Goal: Use online tool/utility: Utilize a website feature to perform a specific function

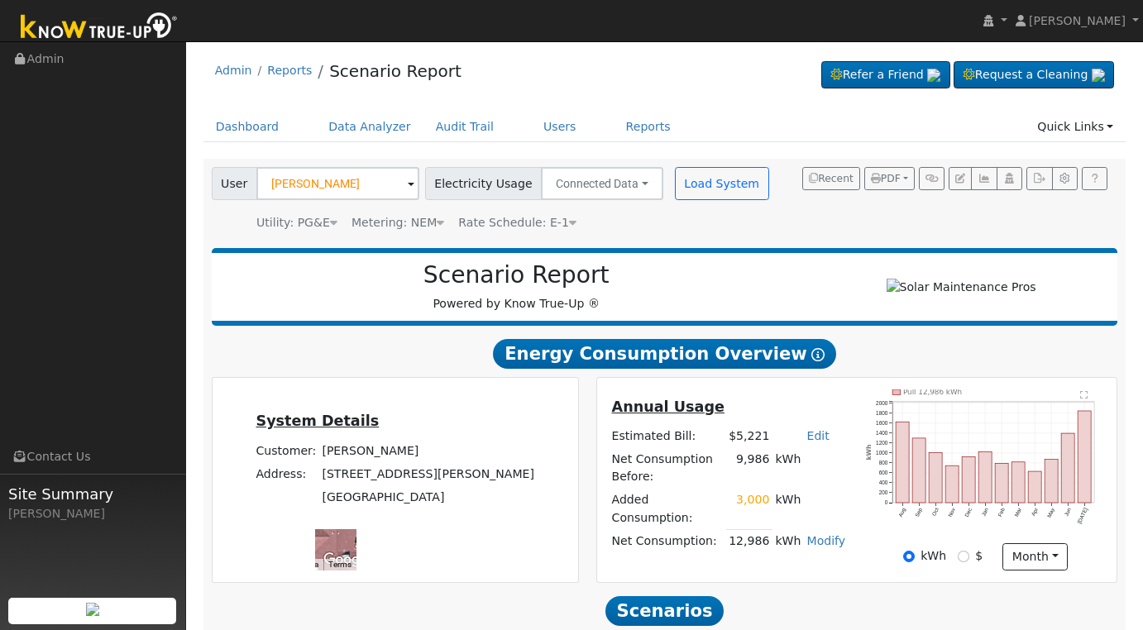
scroll to position [275, 0]
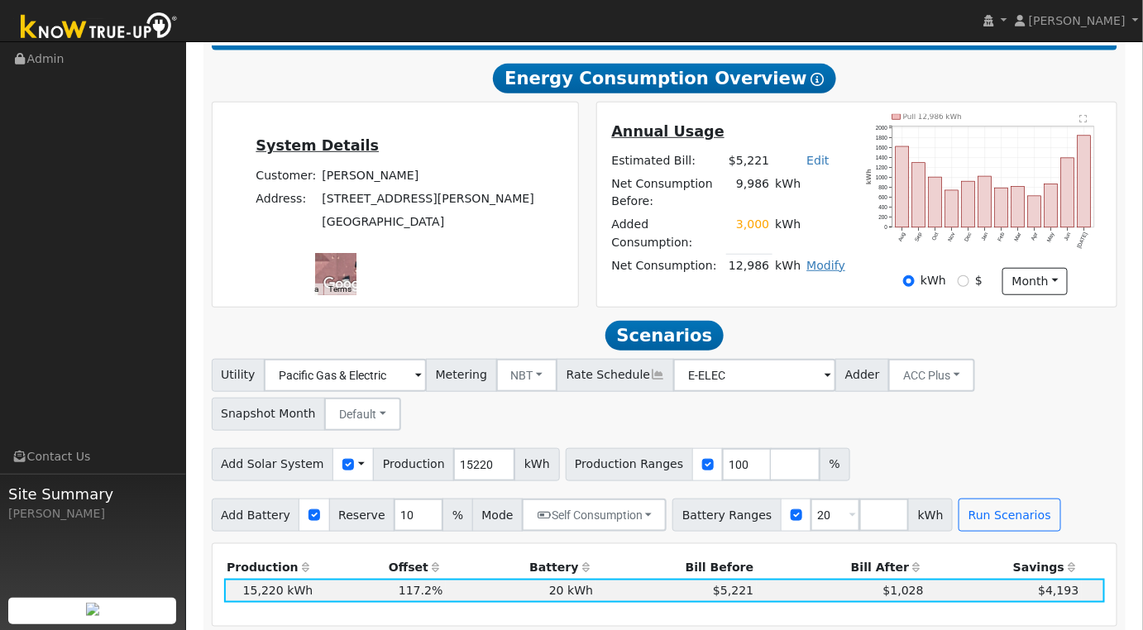
click at [822, 264] on link "Modify" at bounding box center [826, 265] width 39 height 13
click at [821, 288] on link "Edit Consumption" at bounding box center [775, 283] width 138 height 23
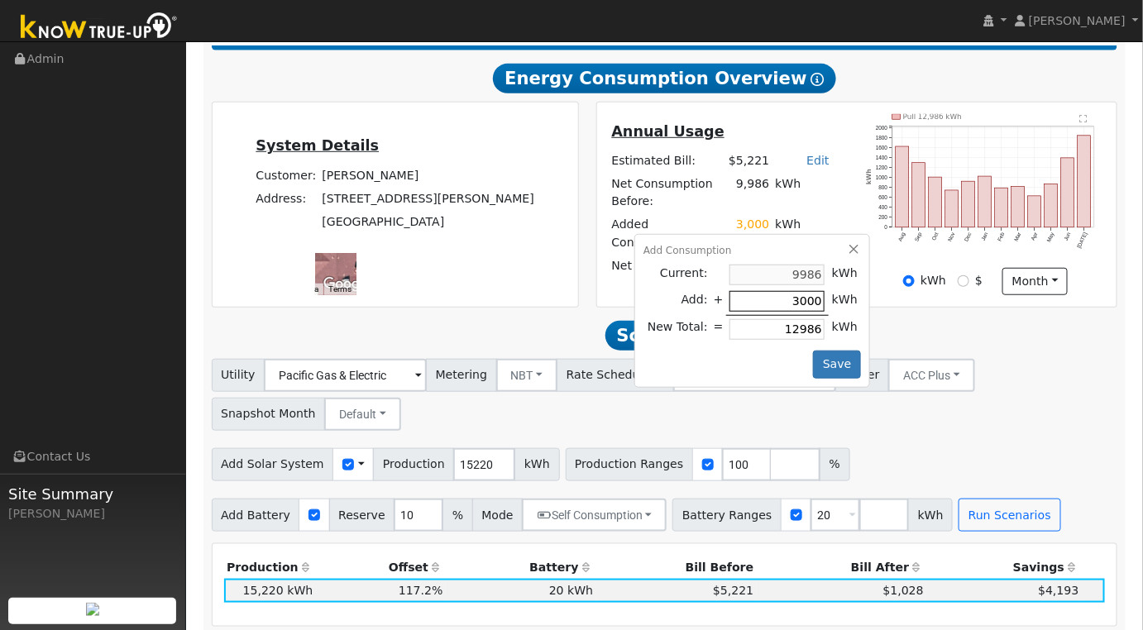
type input "9986"
click at [843, 352] on button "Save" at bounding box center [837, 365] width 48 height 28
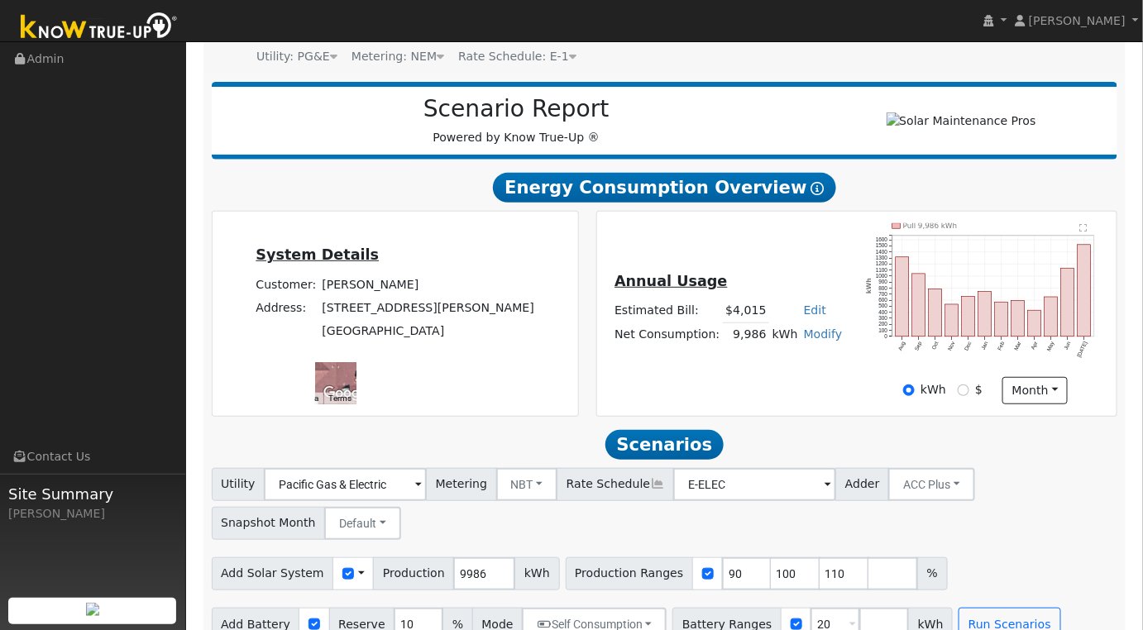
scroll to position [200, 0]
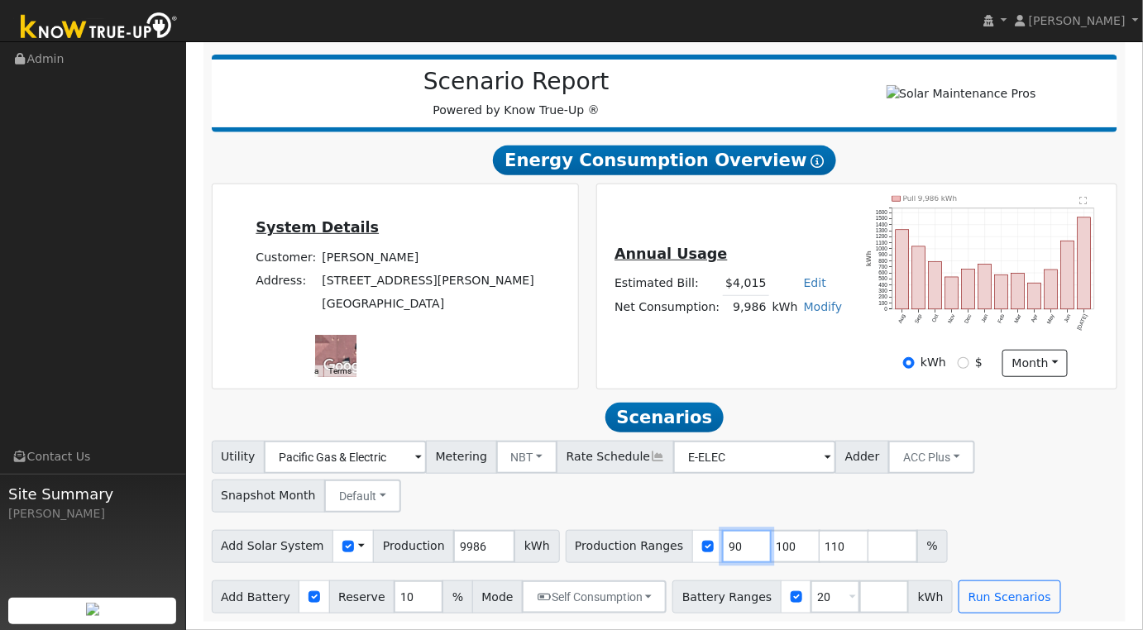
click at [722, 550] on input "90" at bounding box center [747, 546] width 50 height 33
type input "100"
type input "110"
type input "100"
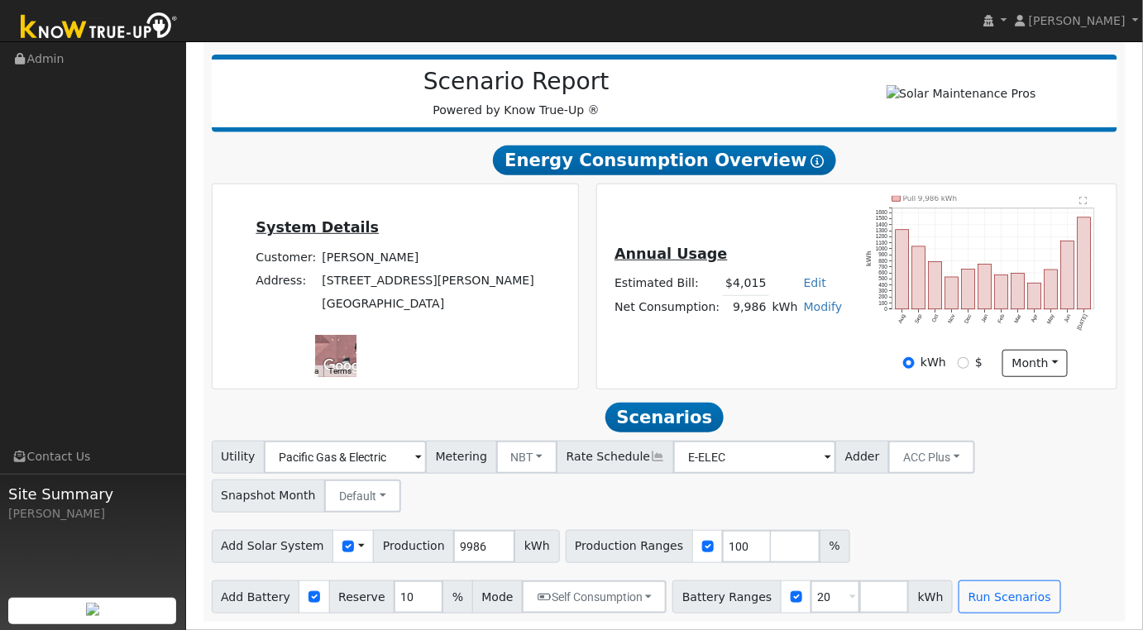
click at [957, 536] on div "Add Solar System Use CSV Data Production 9986 kWh Production Ranges 100 %" at bounding box center [664, 543] width 912 height 39
click at [985, 594] on button "Run Scenarios" at bounding box center [1010, 597] width 102 height 33
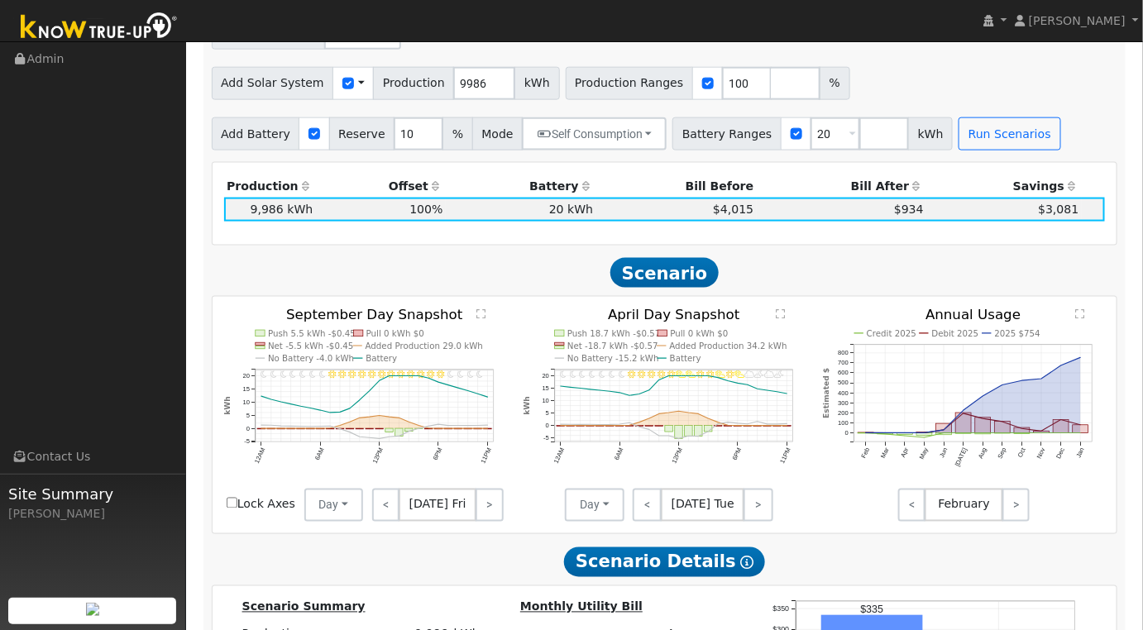
scroll to position [551, 0]
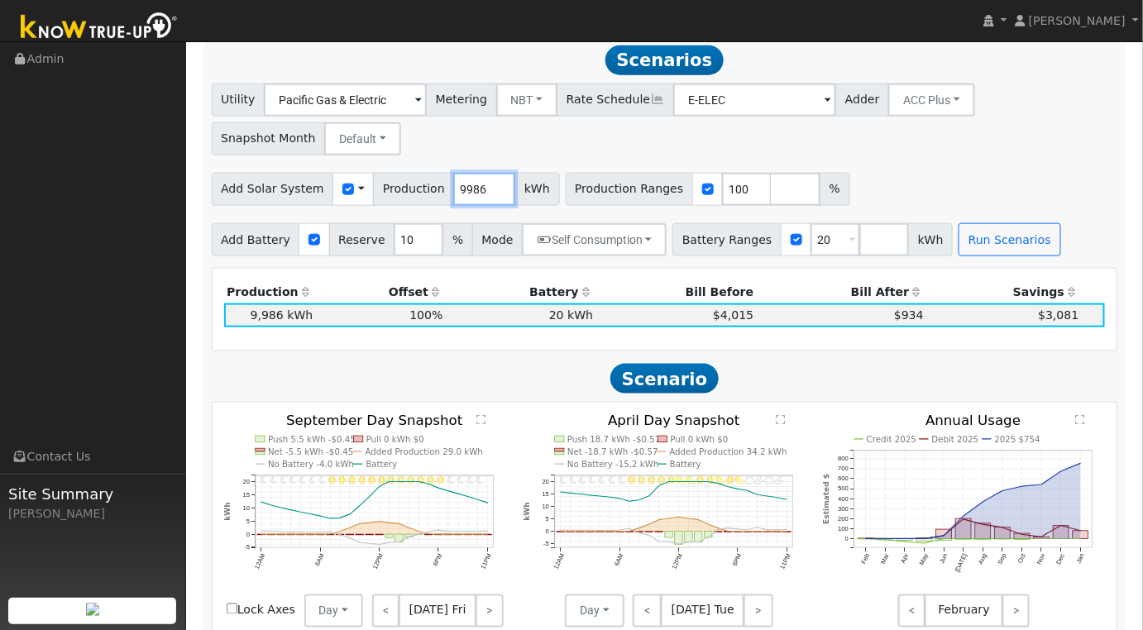
click at [461, 191] on input "9986" at bounding box center [484, 189] width 62 height 33
click at [975, 248] on button "Run Scenarios" at bounding box center [1010, 239] width 102 height 33
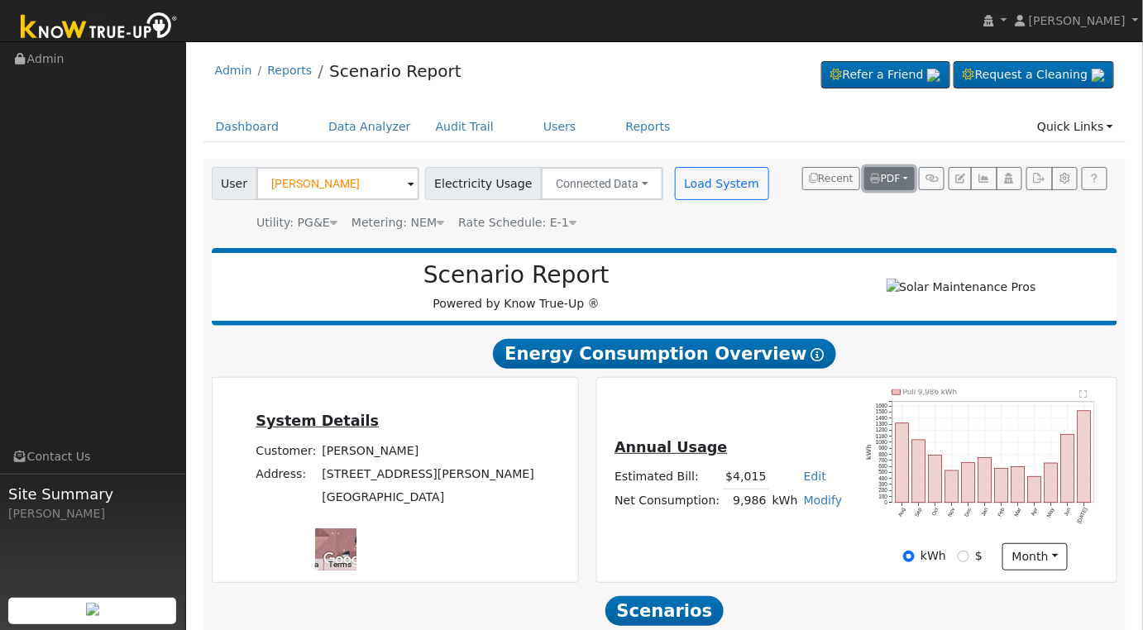
click at [910, 178] on button "PDF" at bounding box center [889, 178] width 50 height 23
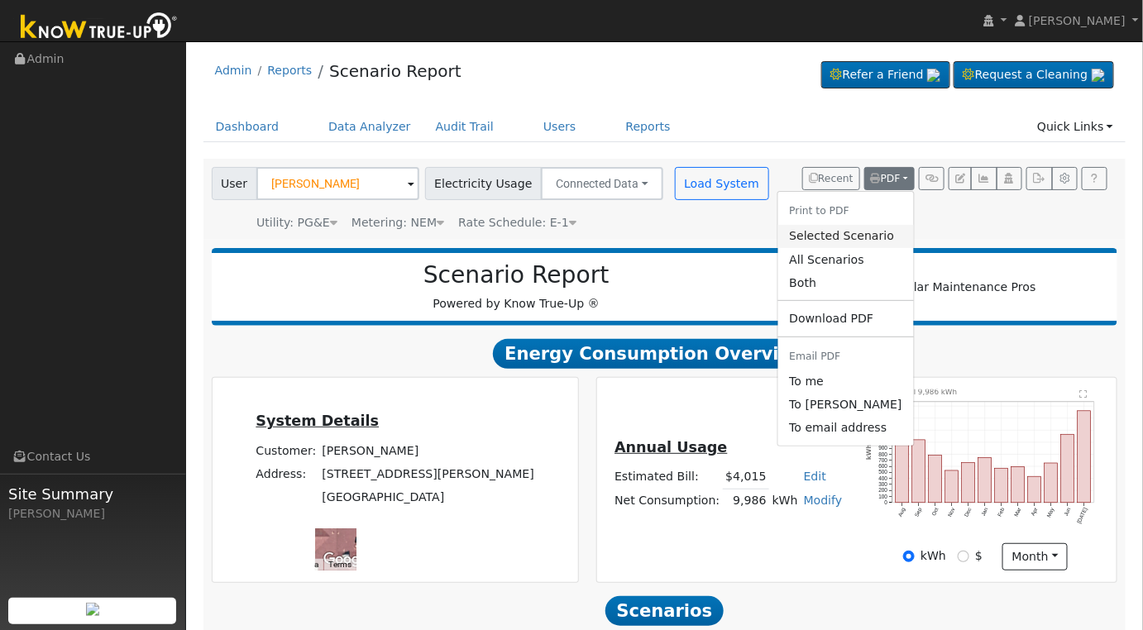
click at [854, 233] on link "Selected Scenario" at bounding box center [846, 236] width 136 height 23
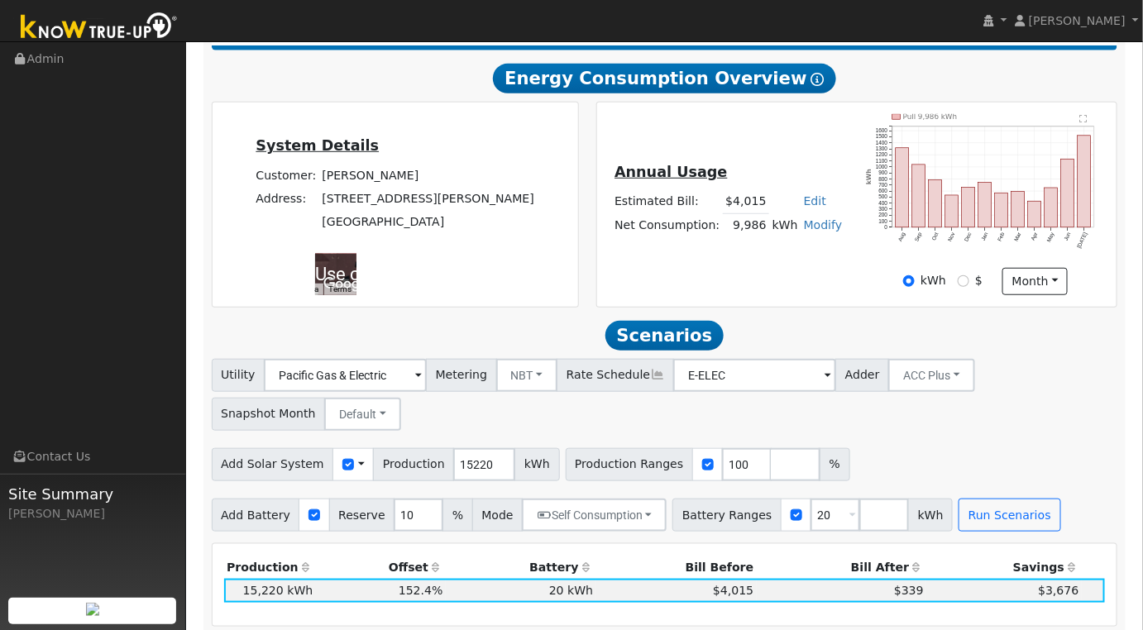
scroll to position [551, 0]
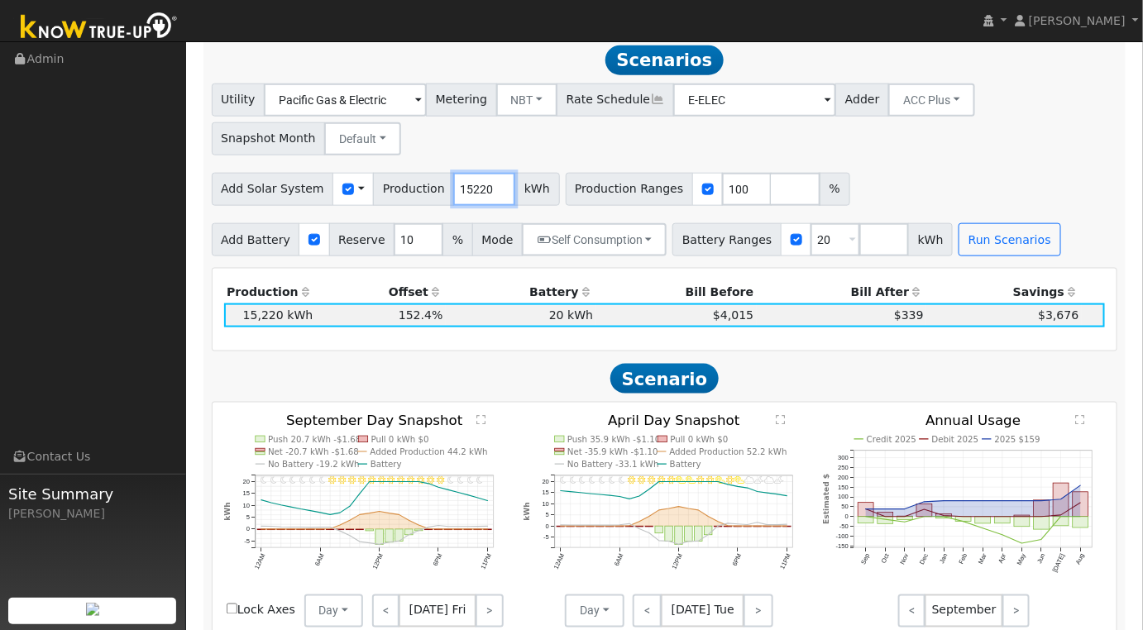
click at [474, 198] on input "15220" at bounding box center [484, 189] width 62 height 33
type input "15856"
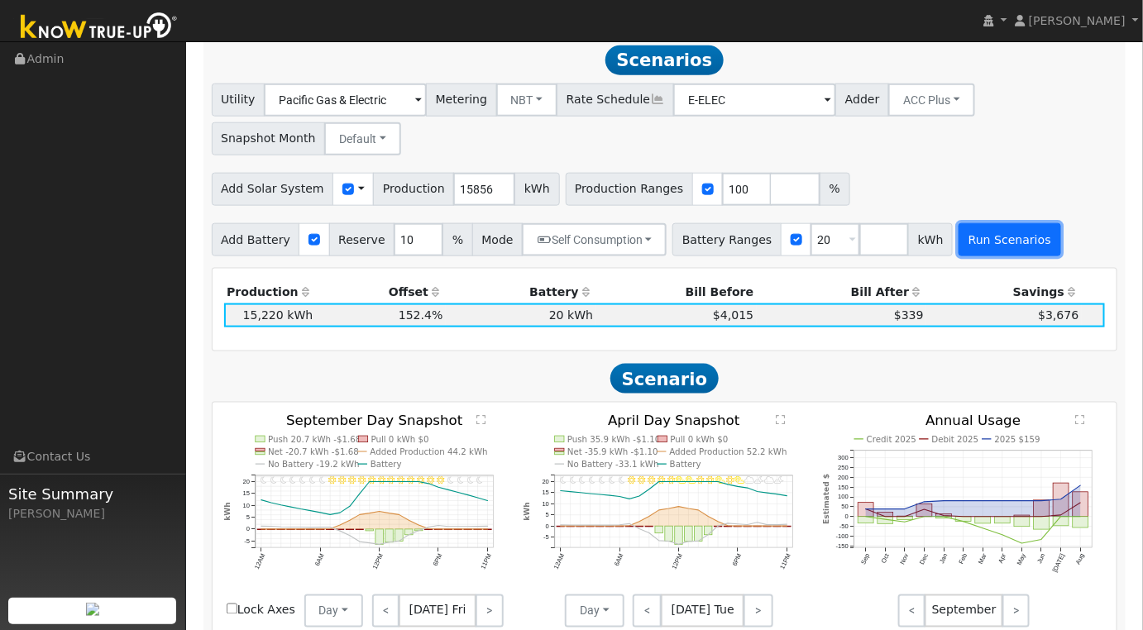
click at [959, 240] on button "Run Scenarios" at bounding box center [1010, 239] width 102 height 33
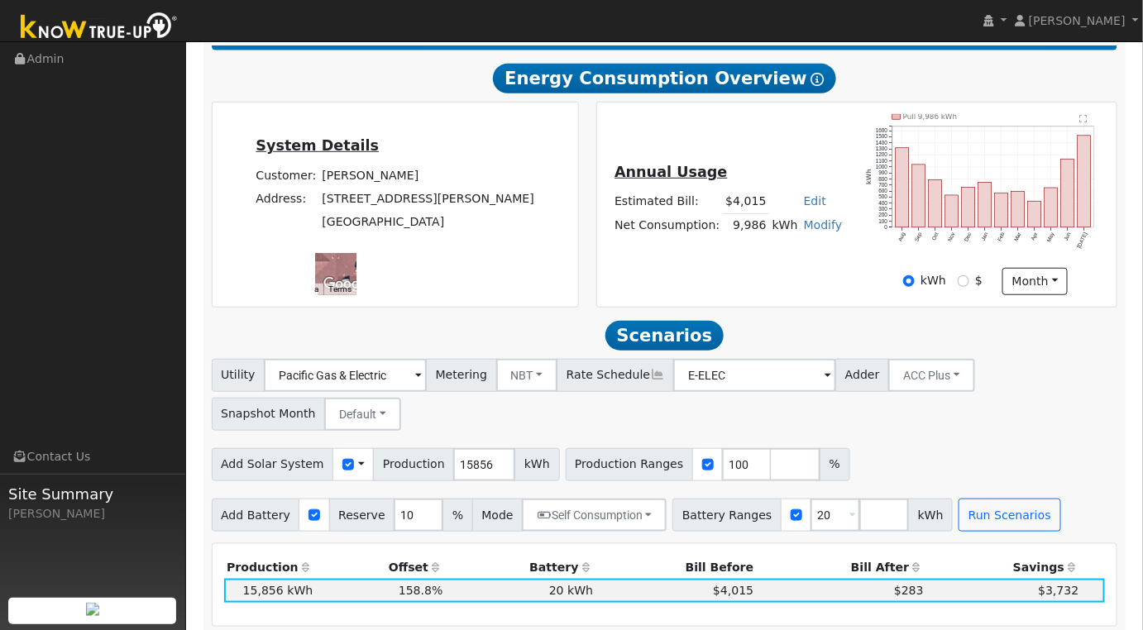
scroll to position [0, 0]
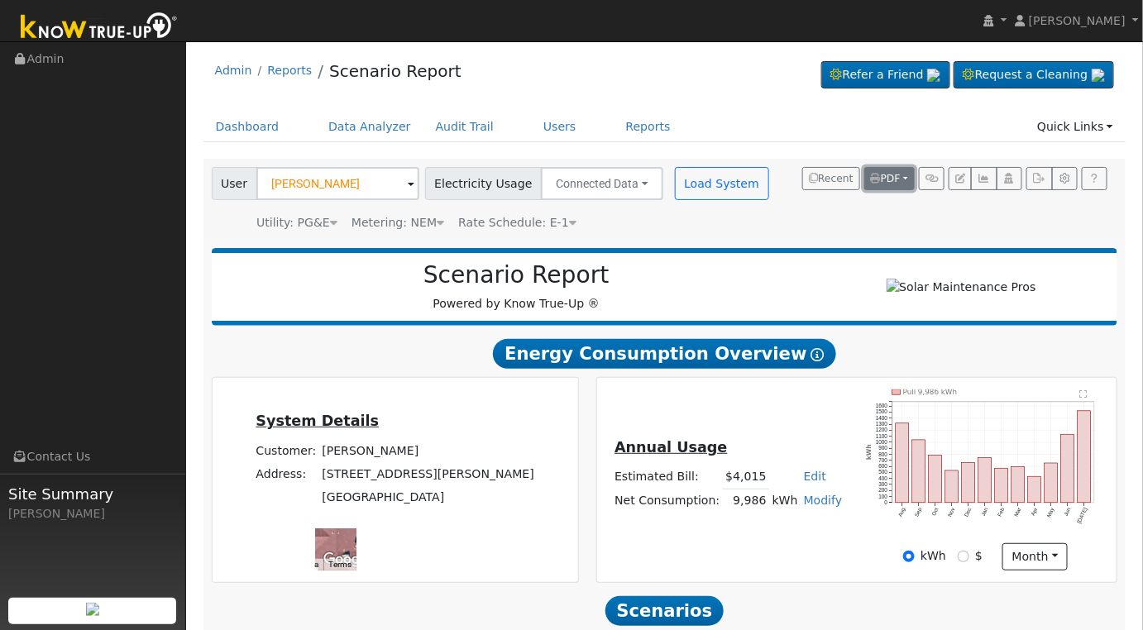
click at [901, 178] on span "PDF" at bounding box center [886, 179] width 30 height 12
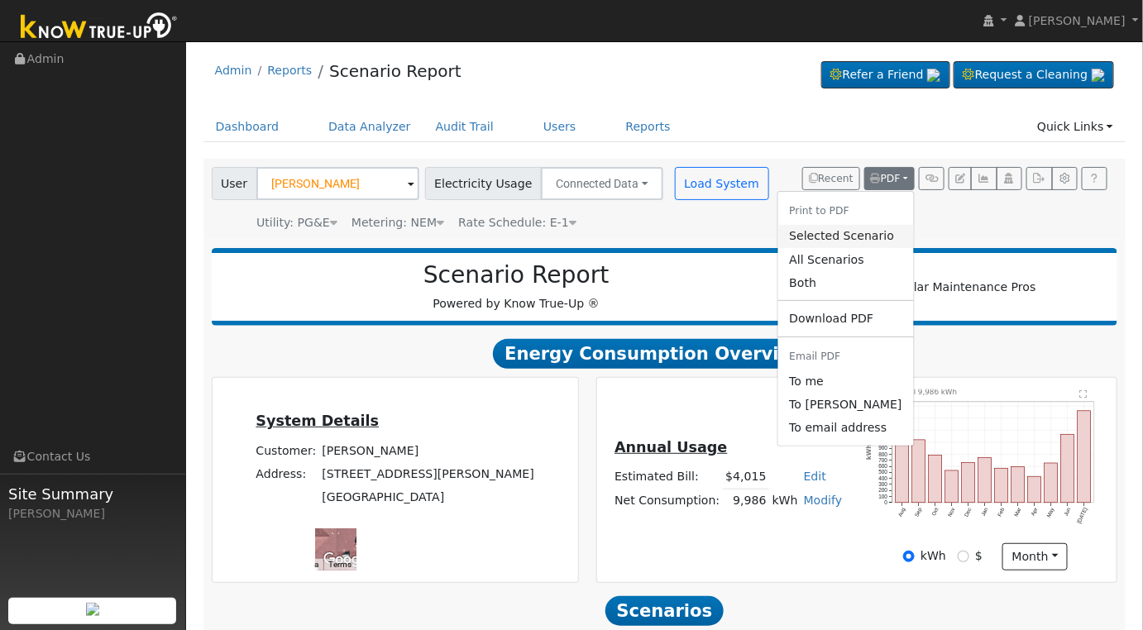
click at [862, 232] on link "Selected Scenario" at bounding box center [846, 236] width 136 height 23
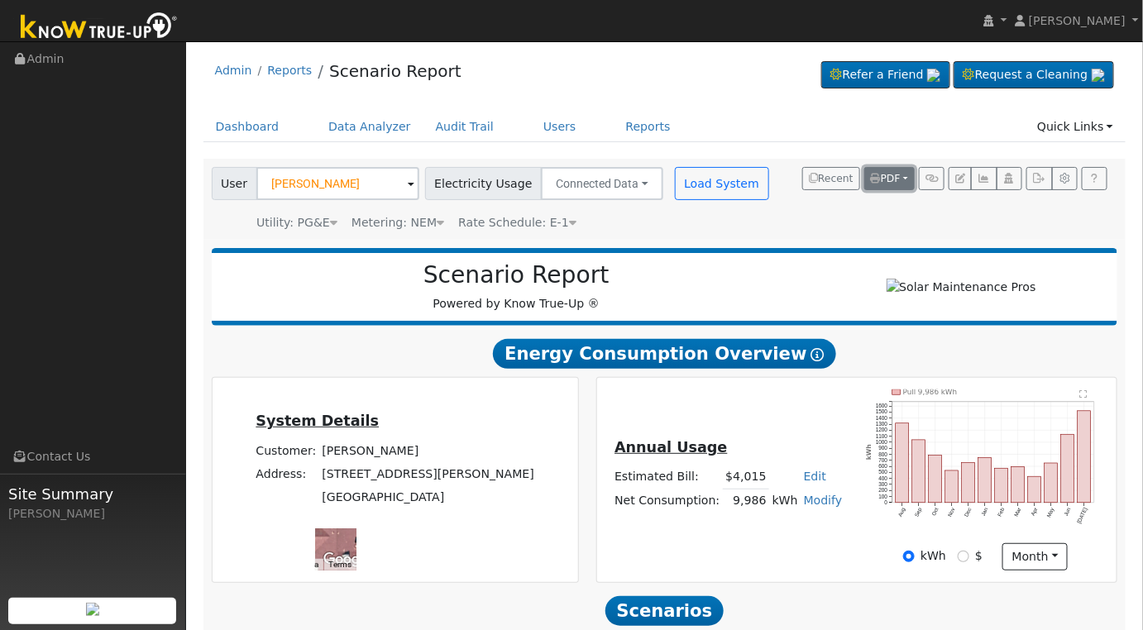
click at [901, 174] on span "PDF" at bounding box center [886, 179] width 30 height 12
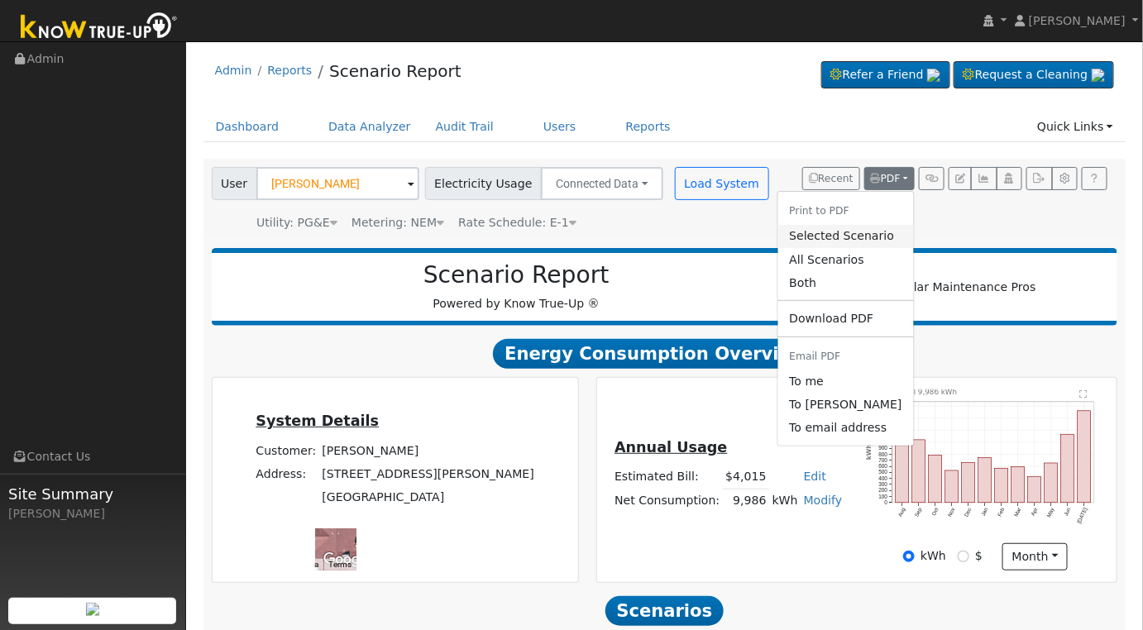
click at [867, 235] on link "Selected Scenario" at bounding box center [846, 236] width 136 height 23
